Goal: Task Accomplishment & Management: Use online tool/utility

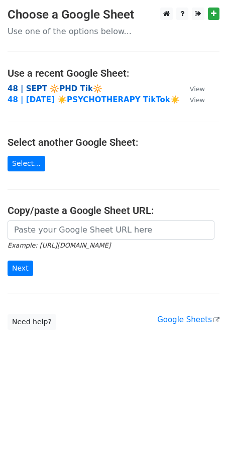
click at [77, 86] on strong "48 | SEPT 🔆PHD Tik🔆" at bounding box center [55, 88] width 95 height 9
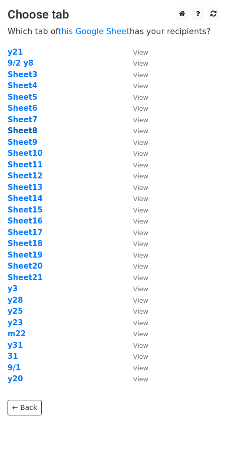
click at [31, 133] on strong "Sheet8" at bounding box center [23, 130] width 30 height 9
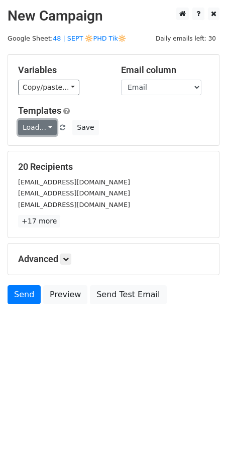
click at [33, 130] on link "Load..." at bounding box center [37, 128] width 39 height 16
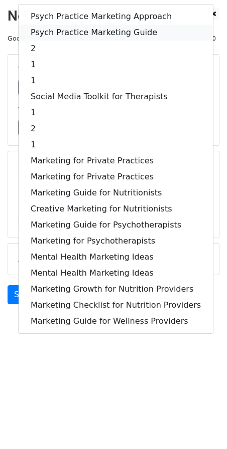
click at [72, 31] on link "Psych Practice Marketing Guide" at bounding box center [116, 33] width 194 height 16
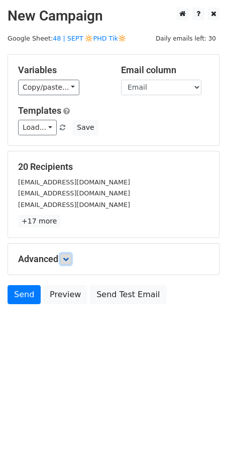
click at [67, 258] on icon at bounding box center [66, 259] width 6 height 6
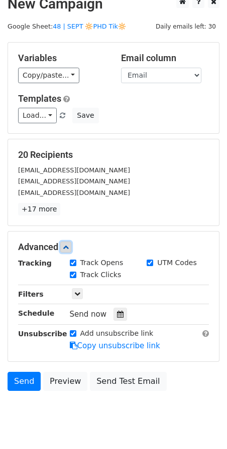
scroll to position [12, 0]
click at [117, 315] on icon at bounding box center [120, 314] width 7 height 7
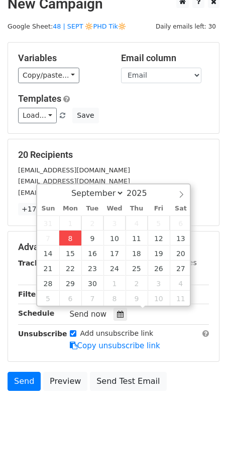
type input "2025-09-08 12:00"
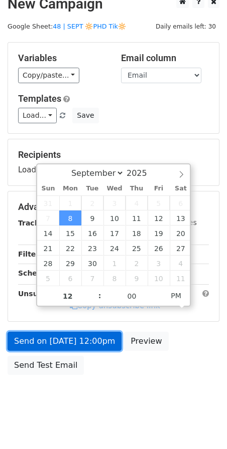
click at [72, 333] on link "Send on Sep 8 at 12:00pm" at bounding box center [65, 341] width 114 height 19
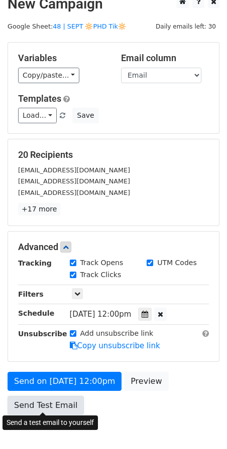
click at [64, 401] on link "Send Test Email" at bounding box center [46, 405] width 76 height 19
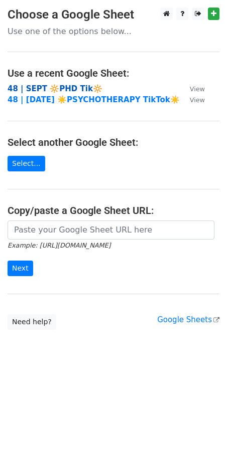
click at [66, 87] on strong "48 | SEPT 🔆PHD Tik🔆" at bounding box center [55, 88] width 95 height 9
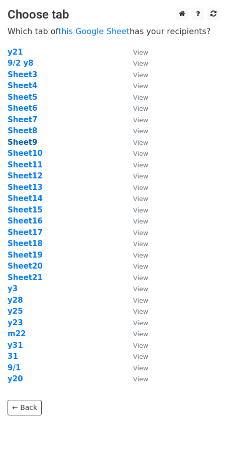
click at [26, 144] on strong "Sheet9" at bounding box center [23, 142] width 30 height 9
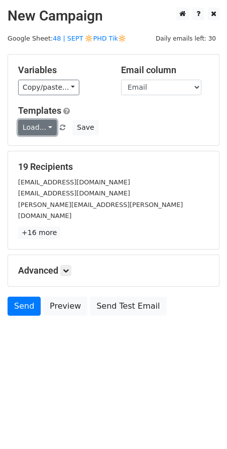
click at [36, 127] on link "Load..." at bounding box center [37, 128] width 39 height 16
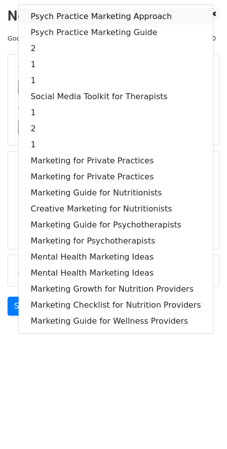
click at [66, 20] on link "Psych Practice Marketing Approach" at bounding box center [116, 17] width 194 height 16
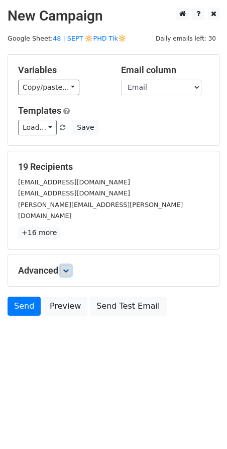
click at [68, 265] on link at bounding box center [65, 270] width 11 height 11
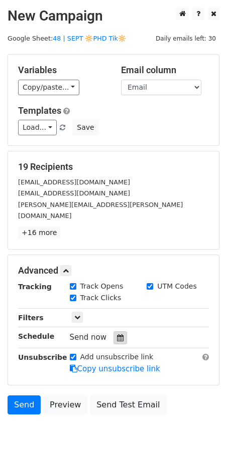
click at [117, 334] on icon at bounding box center [120, 337] width 7 height 7
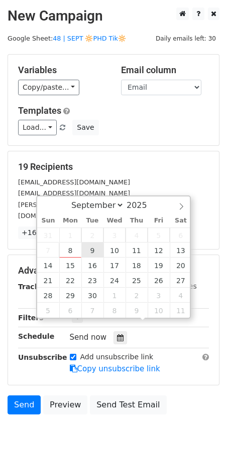
type input "2025-09-09 12:00"
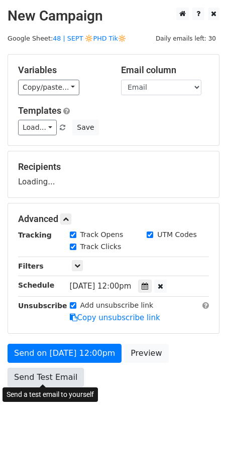
click at [65, 368] on link "Send Test Email" at bounding box center [46, 377] width 76 height 19
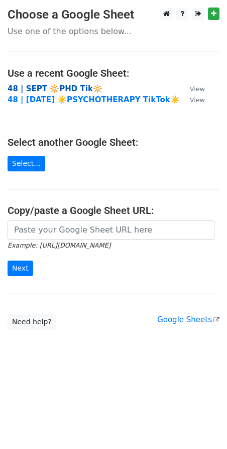
click at [84, 85] on strong "48 | SEPT 🔆PHD Tik🔆" at bounding box center [55, 88] width 95 height 9
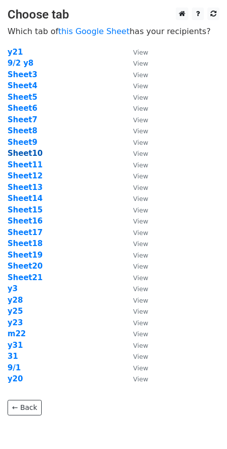
click at [24, 153] on strong "Sheet10" at bounding box center [25, 153] width 35 height 9
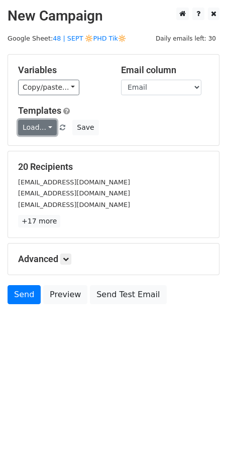
click at [35, 131] on link "Load..." at bounding box center [37, 128] width 39 height 16
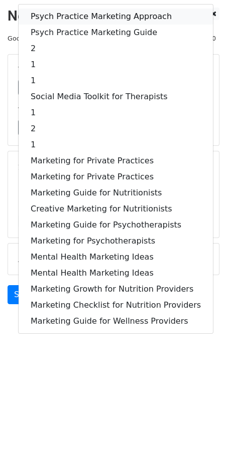
click at [66, 20] on link "Psych Practice Marketing Approach" at bounding box center [116, 17] width 194 height 16
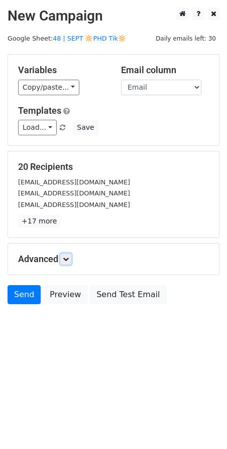
drag, startPoint x: 69, startPoint y: 256, endPoint x: 76, endPoint y: 272, distance: 18.0
click at [69, 256] on icon at bounding box center [66, 259] width 6 height 6
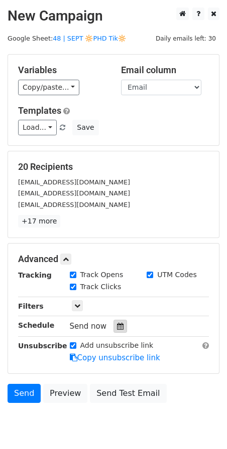
click at [117, 328] on icon at bounding box center [120, 326] width 7 height 7
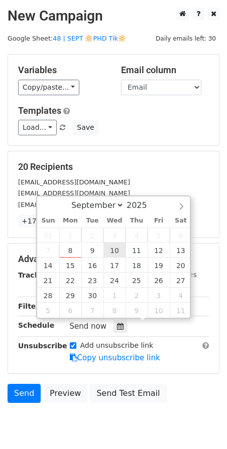
type input "[DATE] 12:00"
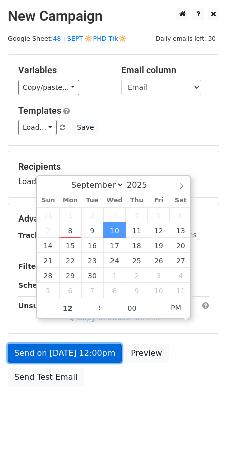
click at [63, 355] on link "Send on [DATE] 12:00pm" at bounding box center [65, 353] width 114 height 19
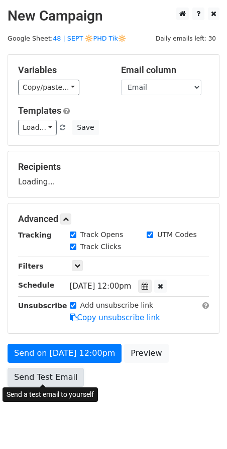
click at [58, 381] on link "Send Test Email" at bounding box center [46, 377] width 76 height 19
